Goal: Task Accomplishment & Management: Manage account settings

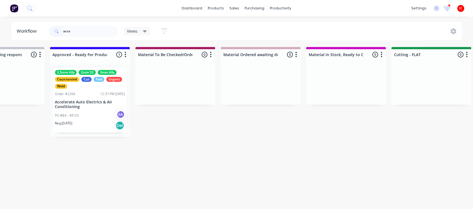
scroll to position [0, 644]
drag, startPoint x: 85, startPoint y: 35, endPoint x: 54, endPoint y: 30, distance: 31.3
click at [54, 30] on div "acce" at bounding box center [83, 31] width 69 height 11
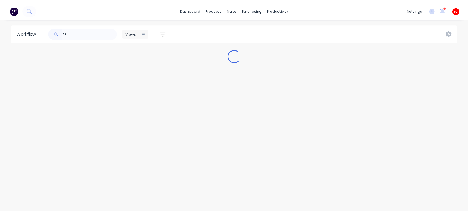
scroll to position [0, 0]
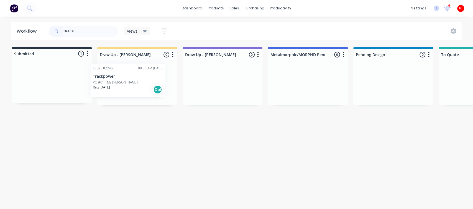
drag, startPoint x: 57, startPoint y: 88, endPoint x: 138, endPoint y: 84, distance: 80.7
type input "TRACK"
click at [146, 91] on div "Req. [DATE] Del" at bounding box center [137, 93] width 70 height 9
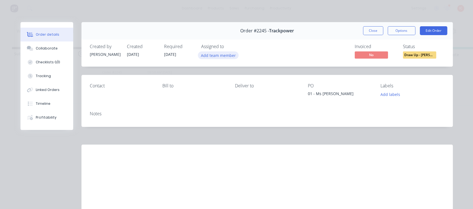
click at [217, 57] on button "Add team member" at bounding box center [218, 54] width 41 height 7
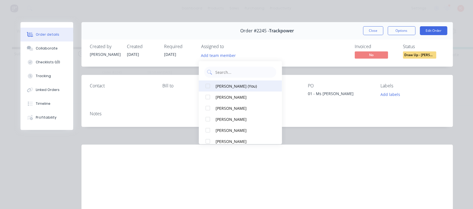
click at [228, 90] on button "[PERSON_NAME] (You)" at bounding box center [240, 86] width 83 height 11
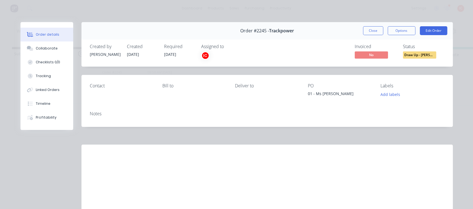
click at [292, 49] on div "Invoiced No Status Draw Up - [PERSON_NAME]" at bounding box center [350, 52] width 188 height 16
click at [430, 31] on button "Edit Order" at bounding box center [432, 30] width 27 height 9
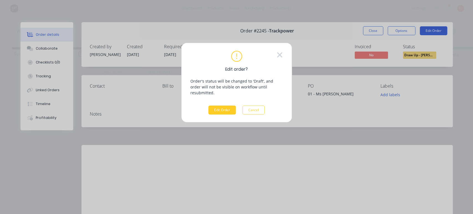
click at [222, 105] on button "Edit Order" at bounding box center [221, 109] width 27 height 9
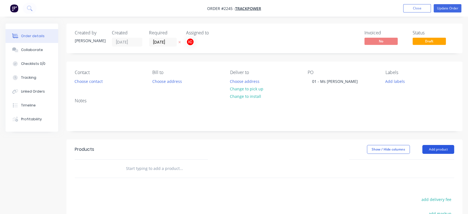
click at [443, 147] on button "Add product" at bounding box center [438, 149] width 32 height 9
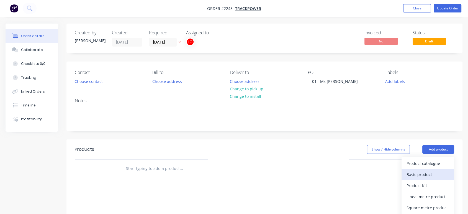
click at [431, 176] on div "Basic product" at bounding box center [427, 174] width 43 height 8
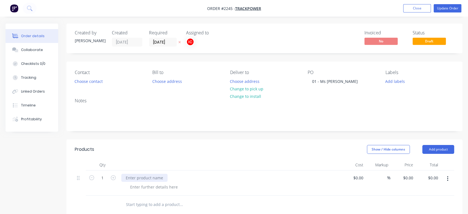
click at [157, 179] on div at bounding box center [144, 178] width 46 height 8
paste div
click at [113, 176] on icon "button" at bounding box center [113, 177] width 5 height 5
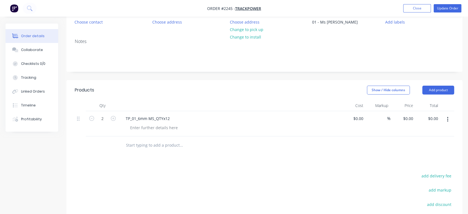
scroll to position [61, 0]
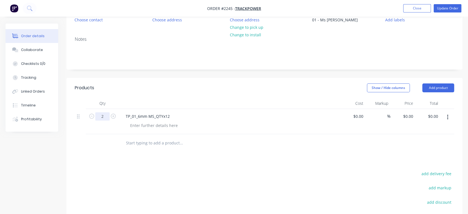
click at [102, 115] on input "2" at bounding box center [102, 116] width 14 height 8
type input "12"
click at [171, 164] on div "Products Show / Hide columns Add product Qty Cost Markup Price Total 12 TP_01_6…" at bounding box center [264, 181] width 396 height 207
click at [172, 126] on div at bounding box center [154, 125] width 56 height 8
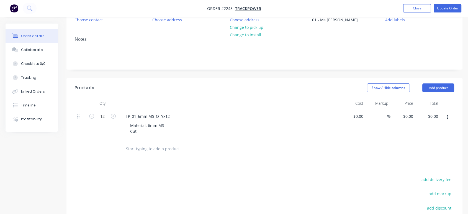
click at [235, 165] on div "Products Show / Hide columns Add product Qty Cost Markup Price Total 12 TP_01_6…" at bounding box center [264, 184] width 396 height 213
click at [35, 51] on div "Collaborate" at bounding box center [32, 49] width 22 height 5
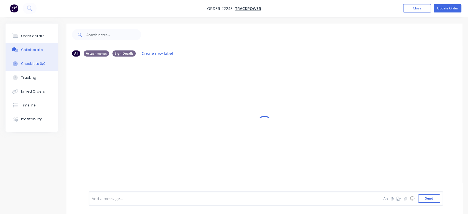
click at [39, 67] on button "Checklists 0/0" at bounding box center [32, 64] width 53 height 14
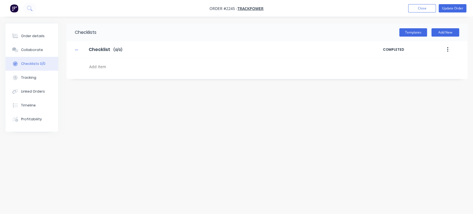
click at [107, 66] on textarea at bounding box center [209, 67] width 244 height 8
type textarea "x"
type textarea "F"
type textarea "x"
type textarea "FI"
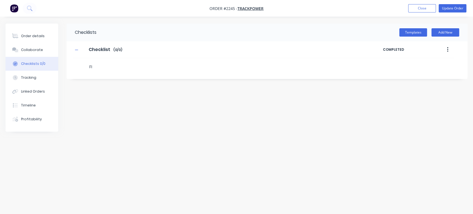
type textarea "x"
type textarea "FIL"
type textarea "x"
type textarea "FILE"
click at [120, 96] on div "Checklists Templates Add New Checklist Checklist Enter Checklist name ( 0 / 0 )…" at bounding box center [237, 97] width 462 height 146
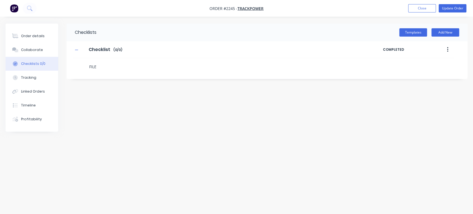
click at [104, 67] on textarea "FILE" at bounding box center [209, 67] width 244 height 8
type textarea "x"
click at [79, 63] on icon at bounding box center [81, 64] width 7 height 7
click at [80, 61] on input "file" at bounding box center [80, 61] width 0 height 0
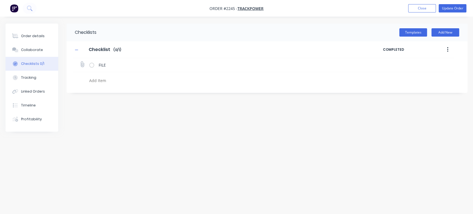
type input "C:\fakepath\TP_01_6mm MS_QTYx12.PDF"
type textarea "x"
click at [40, 40] on button "Order details" at bounding box center [32, 36] width 53 height 14
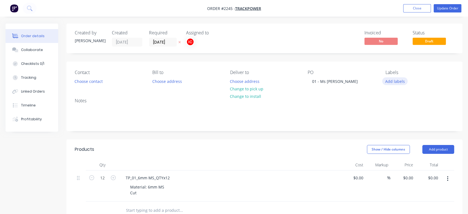
click at [386, 80] on button "Add labels" at bounding box center [394, 80] width 25 height 7
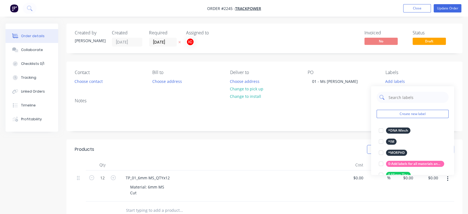
click at [402, 97] on input "text" at bounding box center [417, 97] width 58 height 11
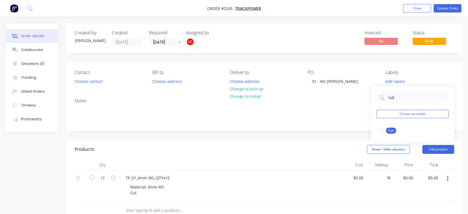
drag, startPoint x: 382, startPoint y: 130, endPoint x: 388, endPoint y: 120, distance: 11.6
click at [381, 130] on div at bounding box center [380, 130] width 11 height 11
drag, startPoint x: 405, startPoint y: 97, endPoint x: 386, endPoint y: 96, distance: 18.3
click at [386, 96] on div "cut" at bounding box center [413, 94] width 72 height 11
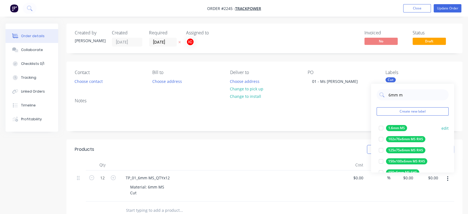
type input "6mm ms"
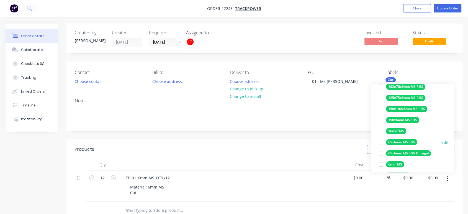
scroll to position [61, 0]
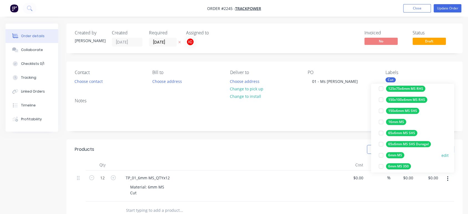
click at [379, 156] on div at bounding box center [380, 155] width 11 height 11
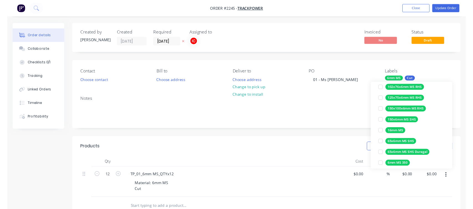
scroll to position [0, 0]
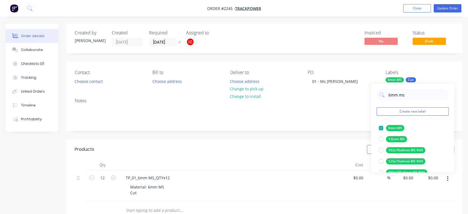
click at [342, 59] on div "Created by [PERSON_NAME] Created [DATE] Required [DATE] Assigned to IC Invoiced…" at bounding box center [264, 188] width 396 height 329
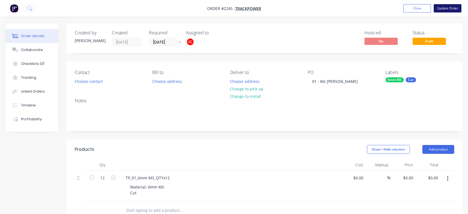
click at [446, 9] on button "Update Order" at bounding box center [448, 8] width 28 height 8
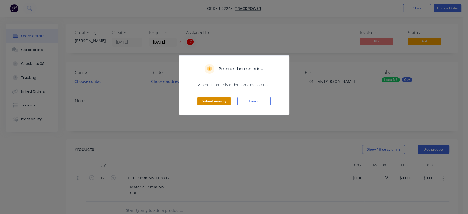
click at [213, 103] on button "Submit anyway" at bounding box center [213, 101] width 33 height 8
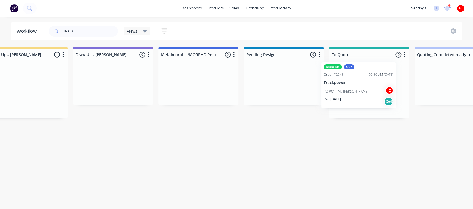
scroll to position [0, 113]
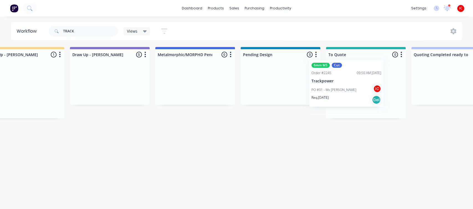
drag, startPoint x: 143, startPoint y: 90, endPoint x: 356, endPoint y: 83, distance: 212.5
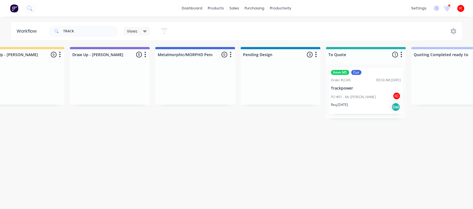
click at [359, 91] on div "6mm MS Cut Order #2245 09:50 AM [DATE] Trackpower PO #01 - Ms Plate IC Req. [DA…" at bounding box center [365, 91] width 74 height 46
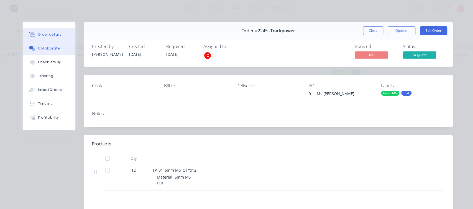
click at [47, 48] on div "Collaborate" at bounding box center [49, 48] width 22 height 5
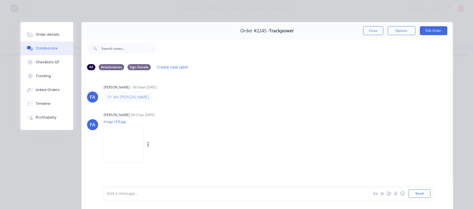
click at [116, 146] on img at bounding box center [124, 145] width 40 height 36
click at [370, 32] on button "Close" at bounding box center [373, 30] width 20 height 9
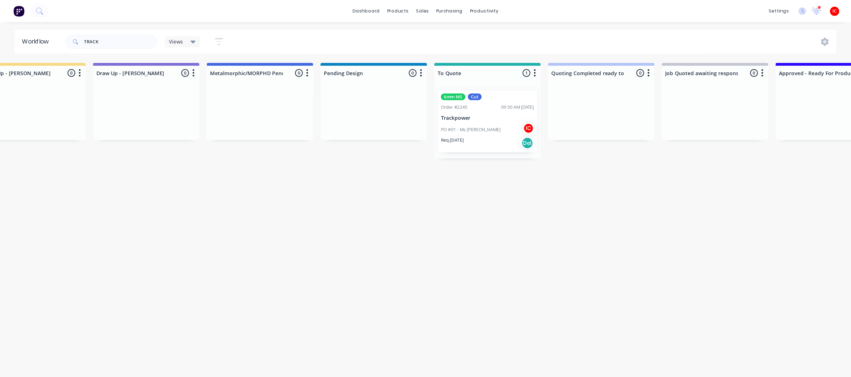
scroll to position [0, 113]
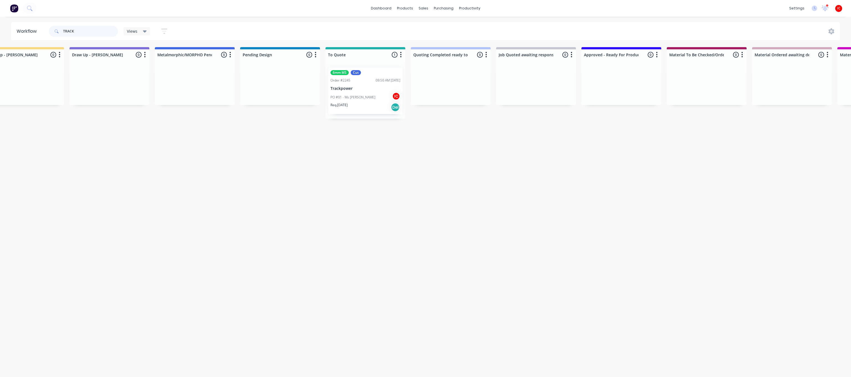
drag, startPoint x: 91, startPoint y: 34, endPoint x: 0, endPoint y: 24, distance: 91.6
click at [0, 24] on div "Workflow TRACK Views Save new view None (Default) edit [PERSON_NAME] edit [PERS…" at bounding box center [425, 31] width 851 height 18
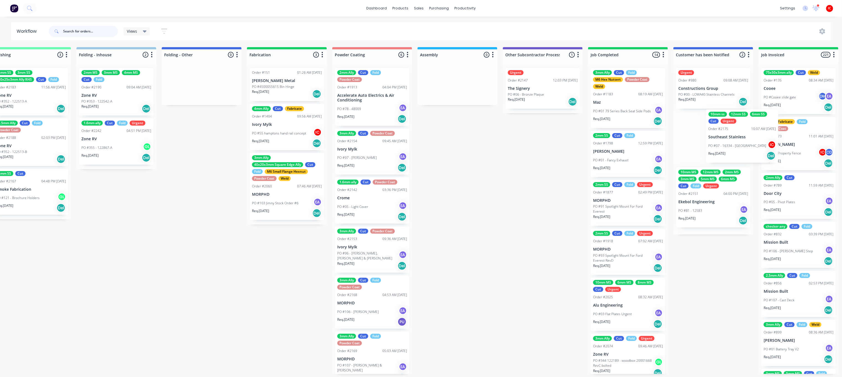
scroll to position [0, 1217]
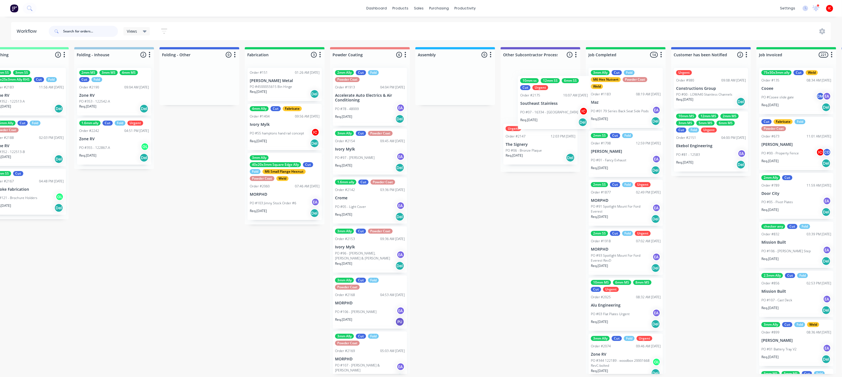
drag, startPoint x: 135, startPoint y: 265, endPoint x: 547, endPoint y: 95, distance: 446.5
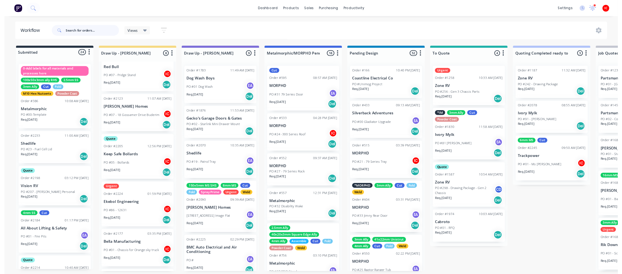
scroll to position [144, 0]
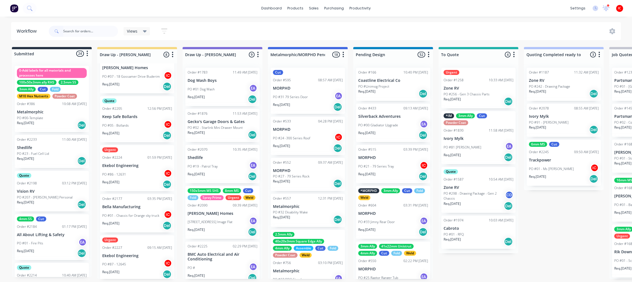
click at [138, 170] on div "PO #86 - 12631 IC" at bounding box center [137, 174] width 70 height 11
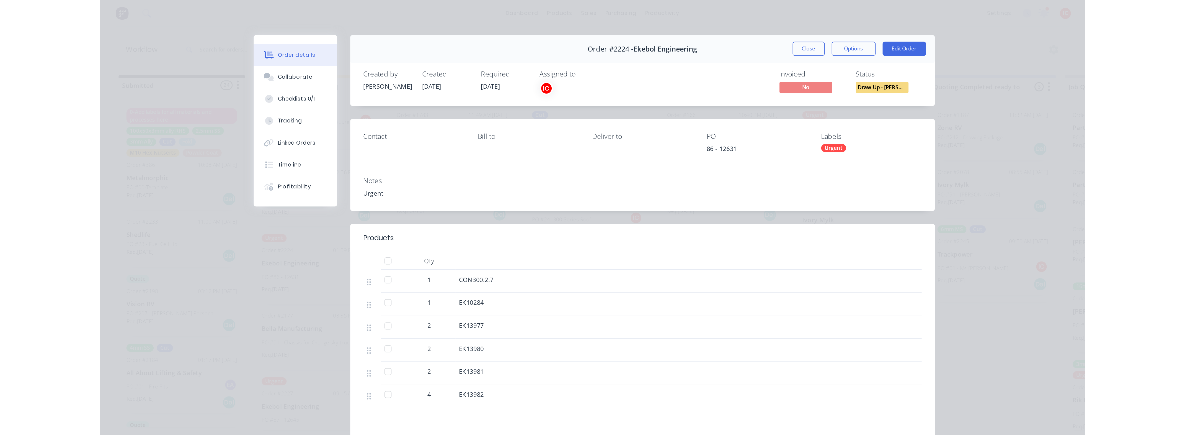
scroll to position [0, 0]
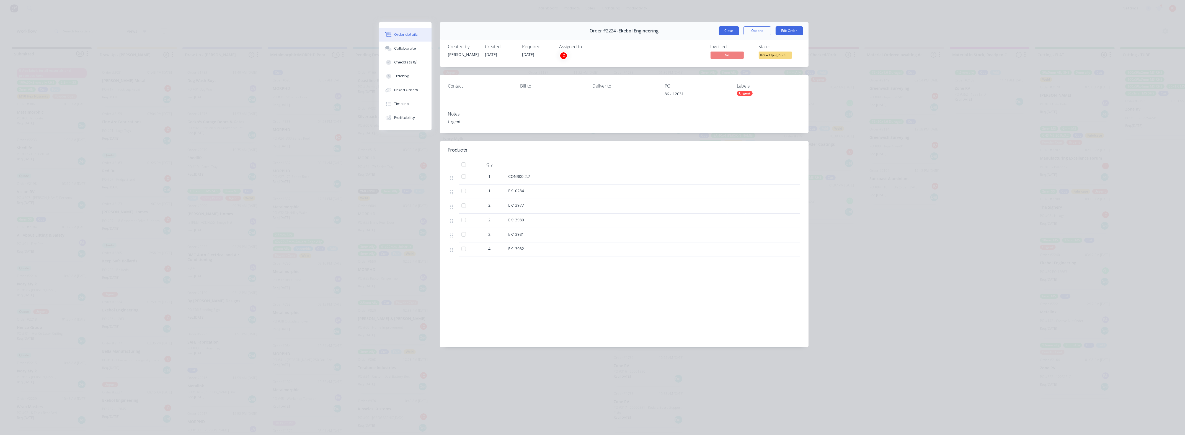
click at [472, 30] on button "Close" at bounding box center [729, 30] width 20 height 9
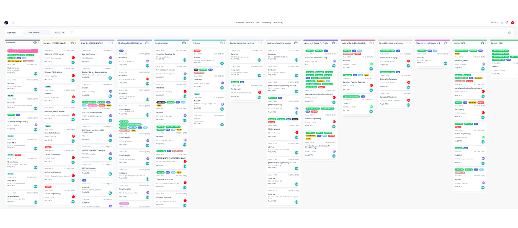
scroll to position [2, 0]
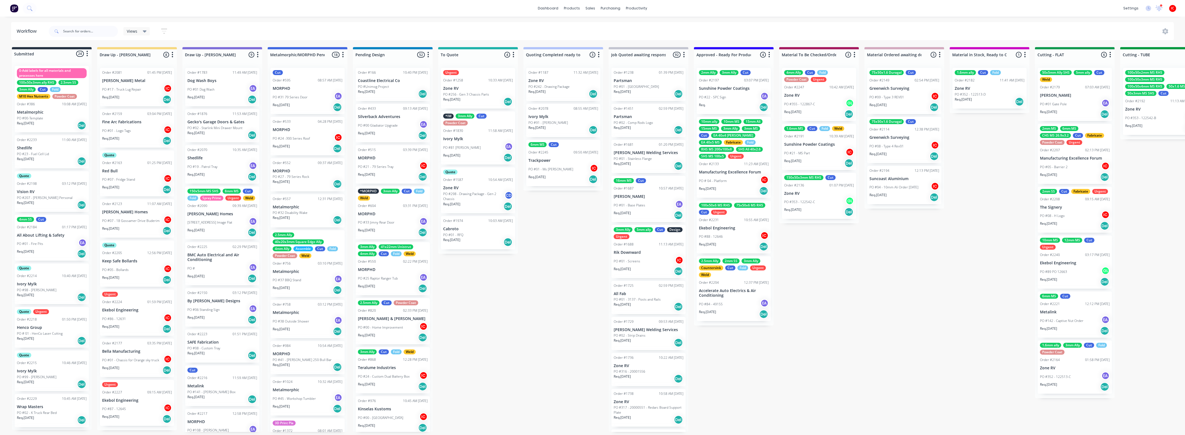
click at [135, 209] on p "PO #01 - Chassis for Orange sky truck" at bounding box center [130, 359] width 57 height 5
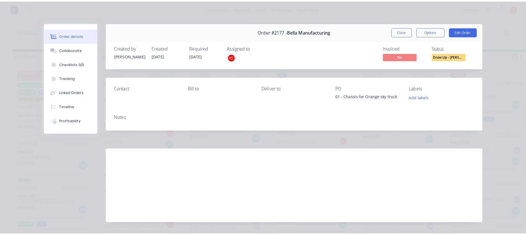
scroll to position [2, 0]
